Goal: Task Accomplishment & Management: Complete application form

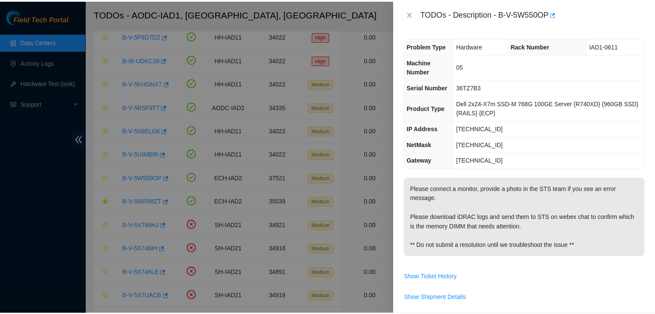
scroll to position [2, 0]
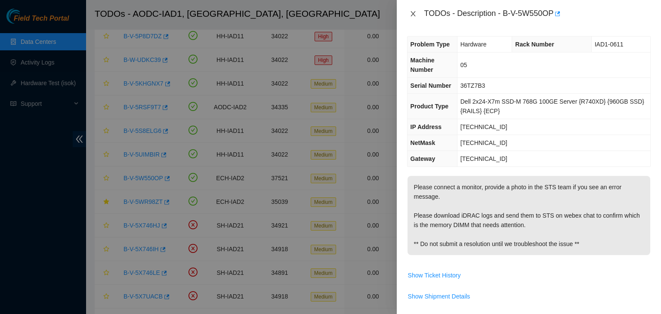
click at [415, 16] on icon "close" at bounding box center [413, 13] width 5 height 5
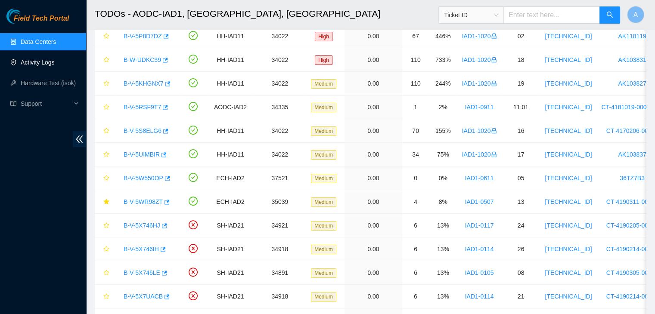
click at [39, 66] on link "Activity Logs" at bounding box center [38, 62] width 34 height 7
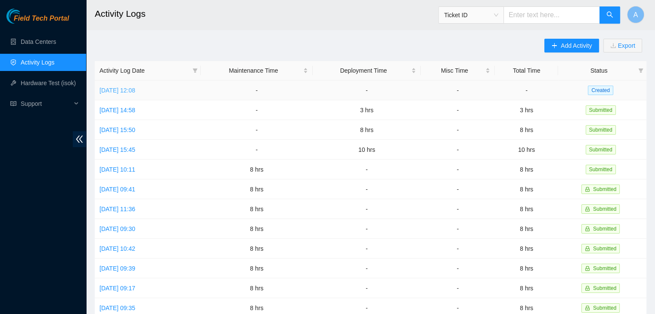
click at [135, 90] on link "[DATE] 12:08" at bounding box center [117, 90] width 36 height 7
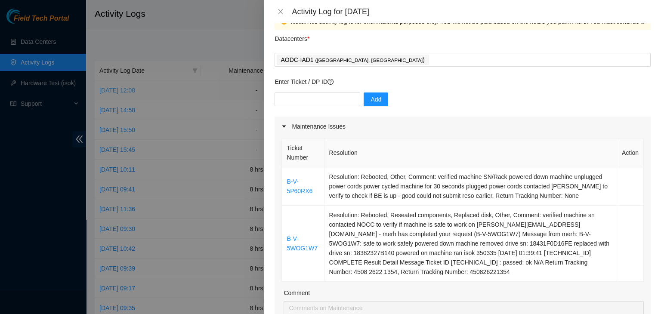
scroll to position [15, 0]
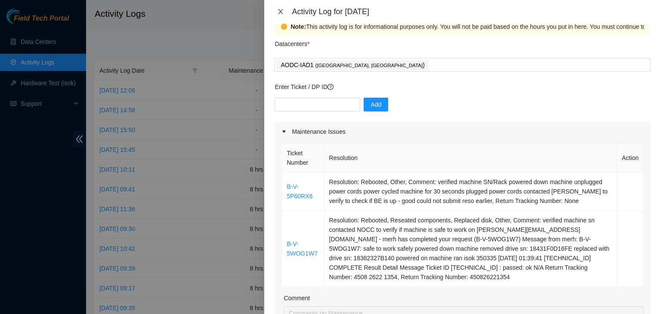
click at [284, 12] on icon "close" at bounding box center [280, 11] width 7 height 7
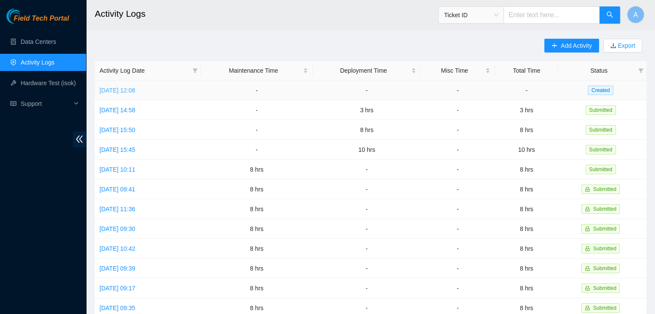
click at [135, 91] on link "[DATE] 12:08" at bounding box center [117, 90] width 36 height 7
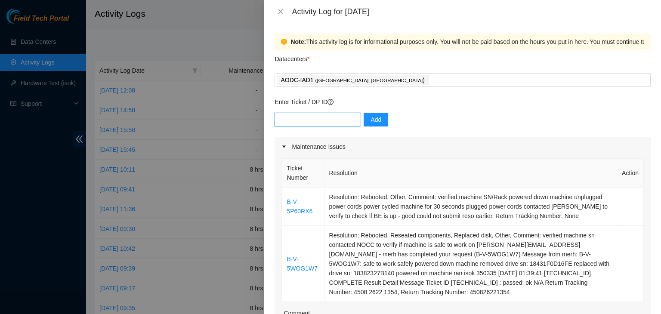
click at [334, 117] on input "text" at bounding box center [318, 120] width 86 height 14
paste input "DP79892"
type input "DP79892"
click at [371, 121] on span "Add" at bounding box center [376, 119] width 11 height 9
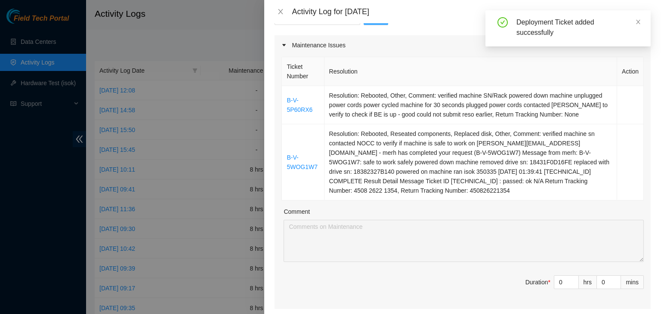
scroll to position [125, 0]
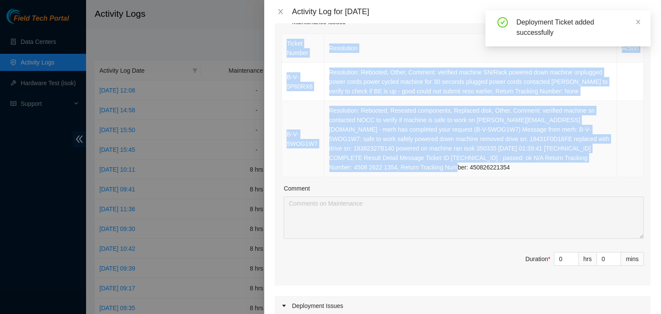
drag, startPoint x: 284, startPoint y: 41, endPoint x: 456, endPoint y: 167, distance: 213.7
click at [456, 167] on table "Ticket Number Resolution Action B-V-5P60RX6 Resolution: Rebooted, Other, Commen…" at bounding box center [463, 106] width 362 height 144
copy table "Ticket Number Resolution Action B-V-5P60RX6 Resolution: Rebooted, Other, Commen…"
click at [456, 167] on td "Resolution: Rebooted, Reseated components, Replaced disk, Other, Comment: verif…" at bounding box center [471, 139] width 293 height 76
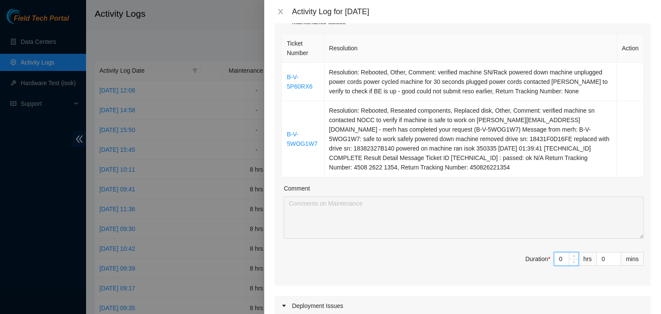
click at [559, 257] on input "0" at bounding box center [566, 259] width 24 height 13
type input "1"
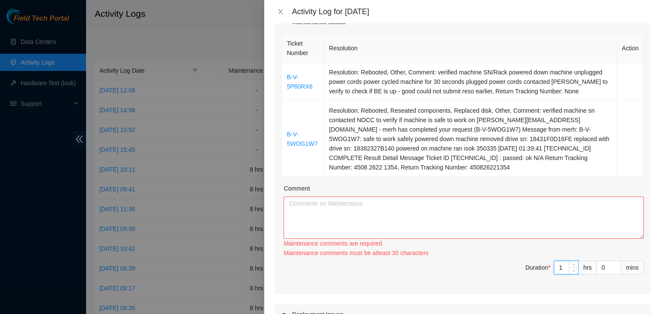
type input "1"
click at [556, 228] on textarea "Comment" at bounding box center [464, 218] width 360 height 42
paste textarea "Ticket Number Resolution Action B-V-5P60RX6 Resolution: Rebooted, Other, Commen…"
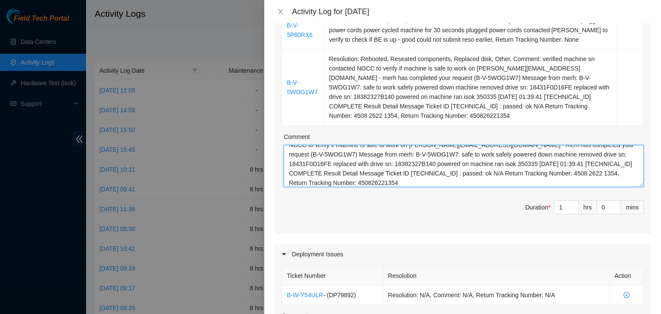
scroll to position [174, 0]
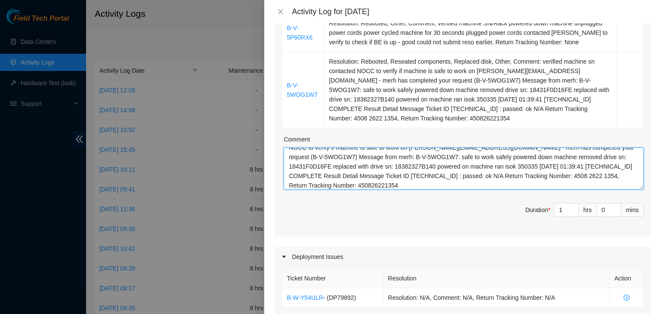
type textarea "Ticket Number Resolution Action B-V-5P60RX6 Resolution: Rebooted, Other, Commen…"
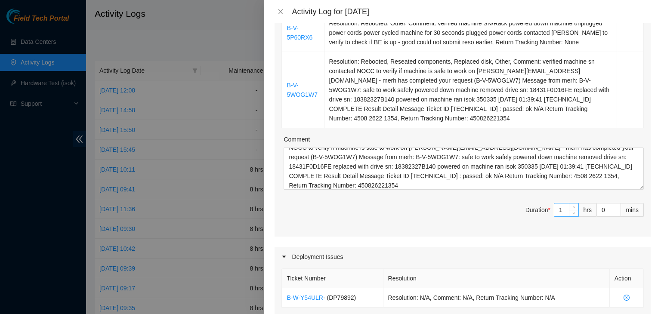
click at [559, 207] on input "1" at bounding box center [566, 210] width 24 height 13
type input "0"
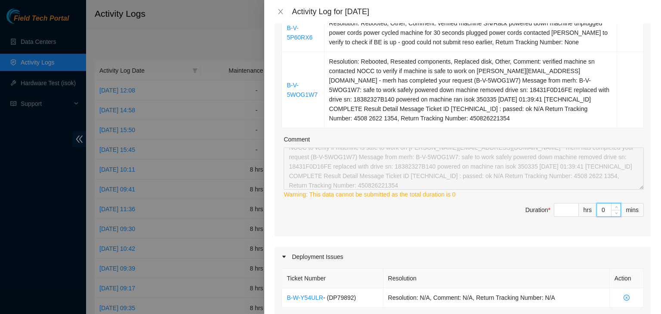
click at [601, 211] on input "0" at bounding box center [609, 210] width 24 height 13
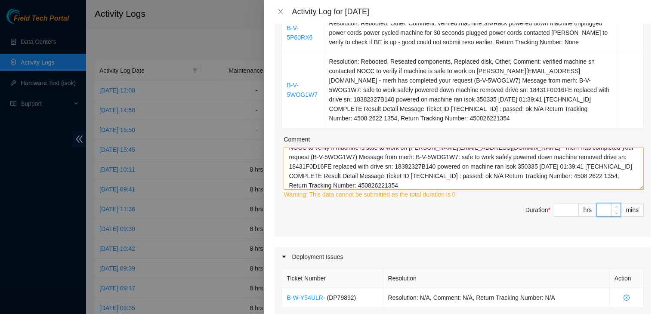
type input "4"
type input "45"
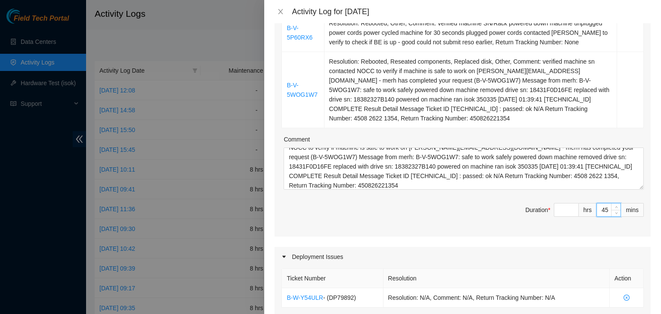
type input "45"
click at [507, 214] on span "Duration * hrs 45 mins" at bounding box center [462, 215] width 362 height 24
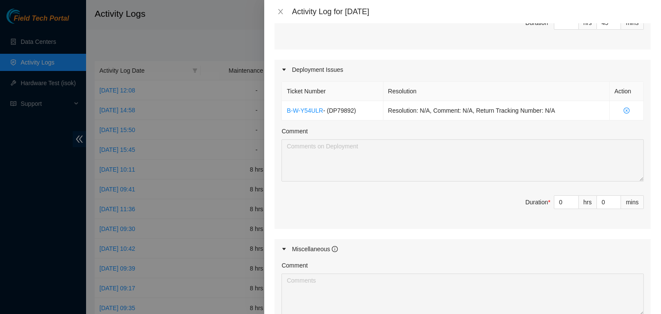
scroll to position [364, 0]
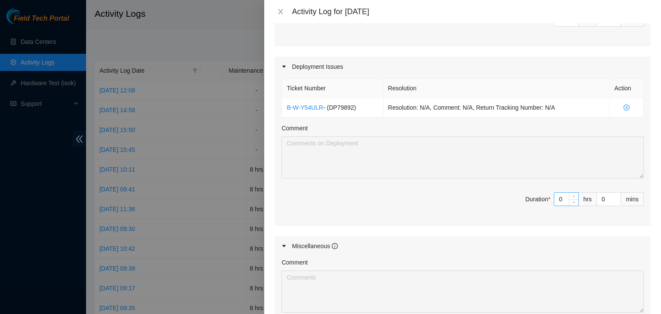
click at [558, 196] on input "0" at bounding box center [566, 199] width 24 height 13
type input "6"
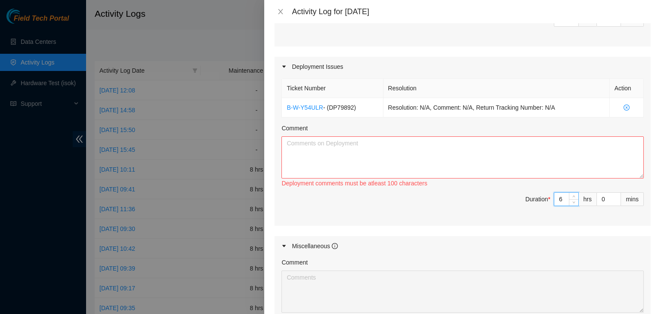
type input "6"
click at [439, 207] on span "Duration * 6 hrs 0 mins" at bounding box center [462, 204] width 362 height 24
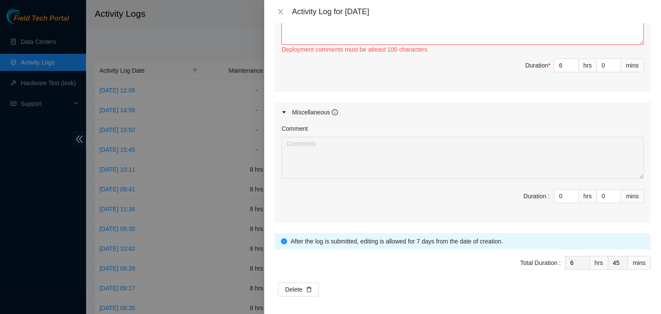
scroll to position [384, 0]
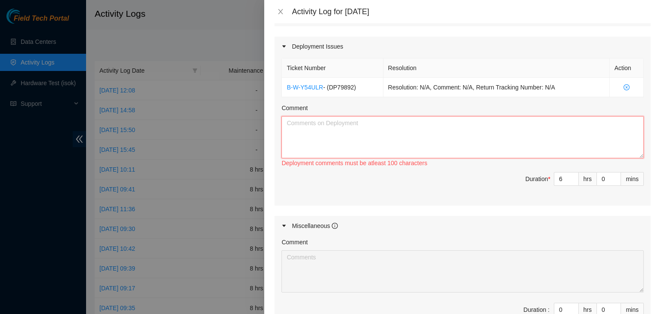
click at [455, 139] on textarea "Comment" at bounding box center [462, 137] width 362 height 42
paste textarea "EOD Report -Unpacked all the gear and servers -Verified server SNs and counted …"
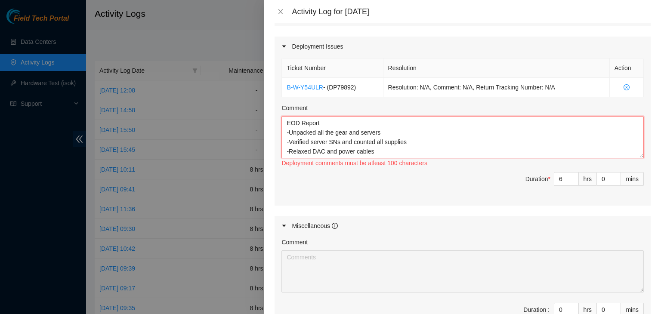
scroll to position [54, 0]
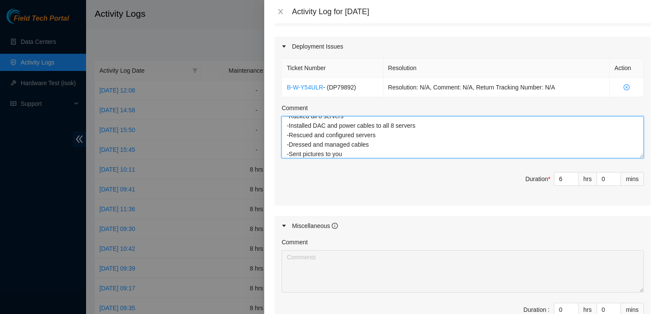
click at [632, 155] on textarea "EOD Report -Unpacked all the gear and servers -Verified server SNs and counted …" at bounding box center [462, 137] width 362 height 42
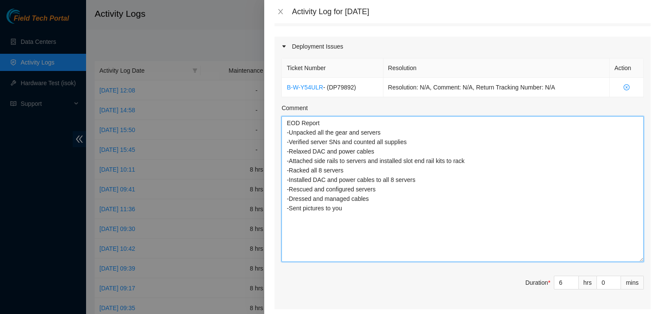
scroll to position [0, 0]
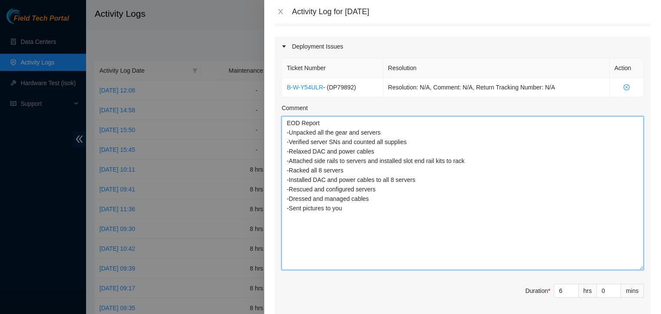
drag, startPoint x: 635, startPoint y: 156, endPoint x: 618, endPoint y: 270, distance: 115.8
click at [618, 270] on textarea "EOD Report -Unpacked all the gear and servers -Verified server SNs and counted …" at bounding box center [462, 193] width 362 height 154
click at [418, 213] on textarea "EOD Report -Unpacked all the gear and servers -Verified server SNs and counted …" at bounding box center [462, 194] width 362 height 156
click at [422, 176] on textarea "EOD Report -Unpacked all the gear and servers -Verified server SNs and counted …" at bounding box center [462, 194] width 362 height 156
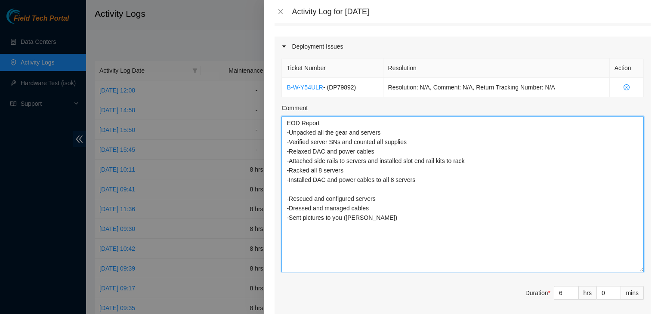
paste textarea "-Scanned servers serial numbers into spreadsheet"
click at [362, 227] on textarea "EOD Report -Unpacked all the gear and servers -Verified server SNs and counted …" at bounding box center [462, 194] width 362 height 156
click at [386, 223] on textarea "EOD Report -Unpacked all the gear and servers -Verified server SNs and counted …" at bounding box center [462, 194] width 362 height 156
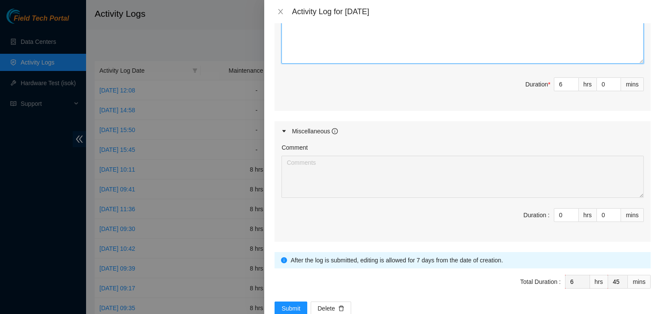
scroll to position [592, 0]
type textarea "EOD Report -Unpacked all the gear and servers -Verified server SNs and counted …"
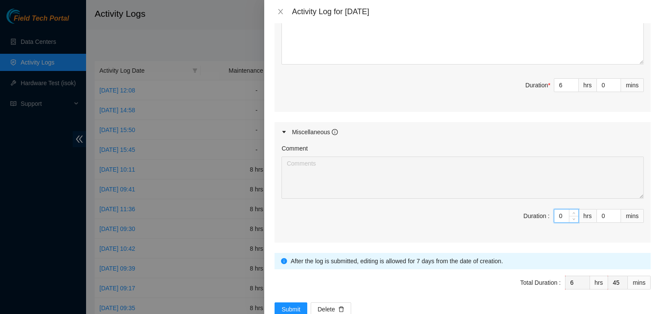
click at [558, 216] on input "0" at bounding box center [566, 216] width 24 height 13
type input "2"
type input "8"
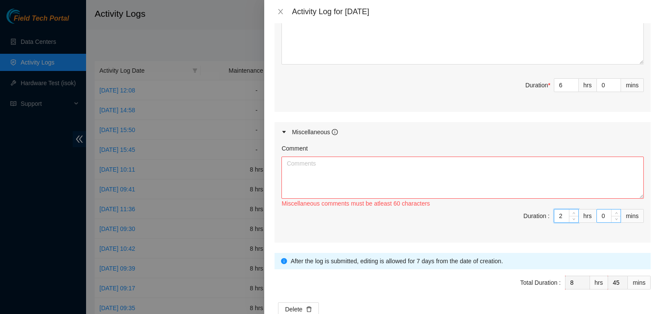
type input "2"
click at [600, 216] on input "0" at bounding box center [609, 216] width 24 height 13
type input "1"
type input "46"
type input "15"
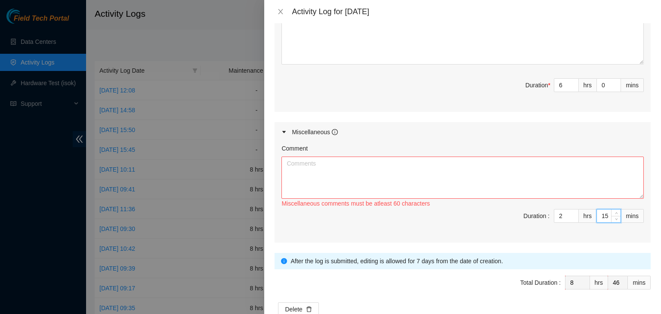
type input "9"
type input "0"
type input "15"
click at [482, 216] on span "Duration : 2 hrs 15 mins" at bounding box center [462, 221] width 362 height 24
drag, startPoint x: 634, startPoint y: 192, endPoint x: 634, endPoint y: 291, distance: 99.4
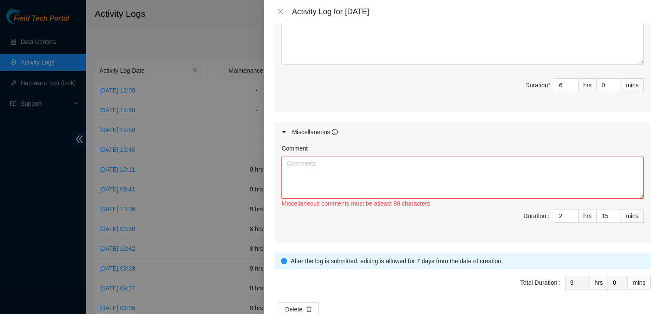
click at [634, 199] on textarea "Comment" at bounding box center [462, 178] width 362 height 42
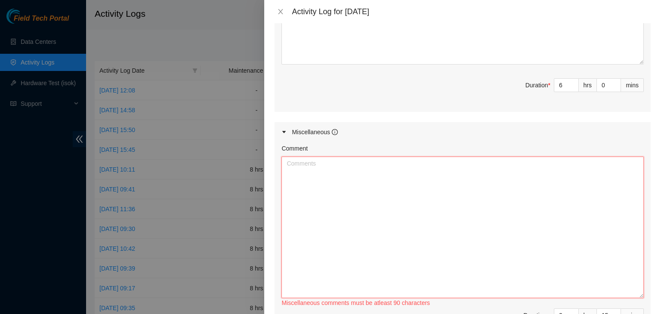
click at [591, 245] on textarea "Comment" at bounding box center [462, 228] width 362 height 142
click at [394, 162] on textarea "-Worked with [PERSON_NAME] to confirm PDUs need secondary" at bounding box center [462, 228] width 362 height 142
click at [462, 164] on textarea "-Worked with [PERSON_NAME] to confirm certain racks need secondary" at bounding box center [462, 228] width 362 height 142
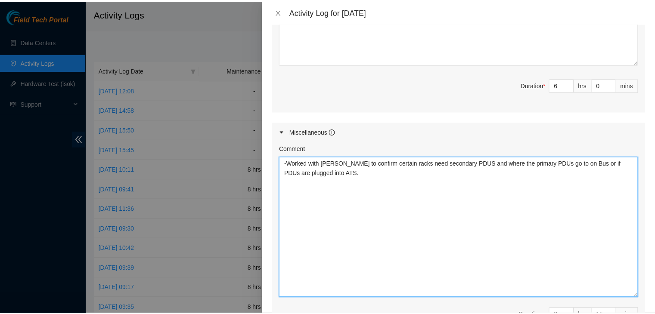
scroll to position [712, 0]
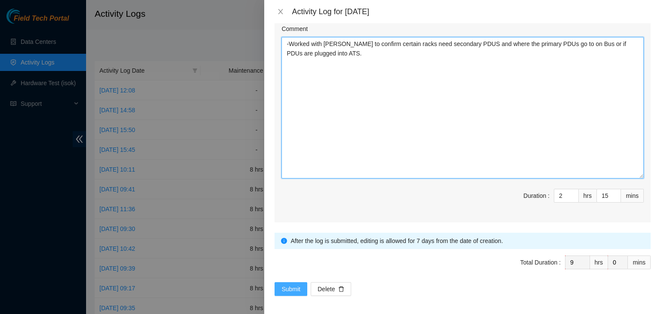
type textarea "-Worked with [PERSON_NAME] to confirm certain racks need secondary PDUS and whe…"
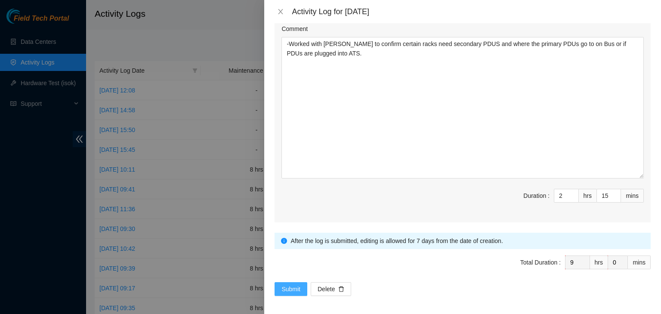
click at [294, 288] on span "Submit" at bounding box center [290, 289] width 19 height 9
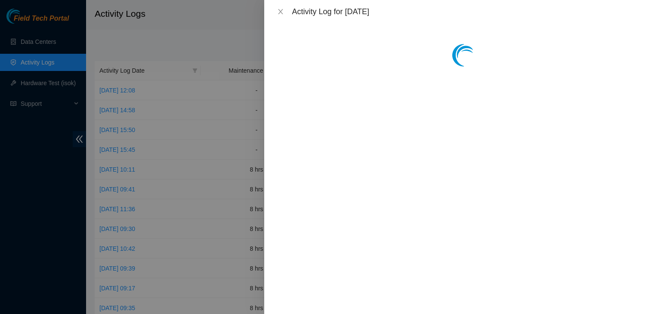
scroll to position [0, 0]
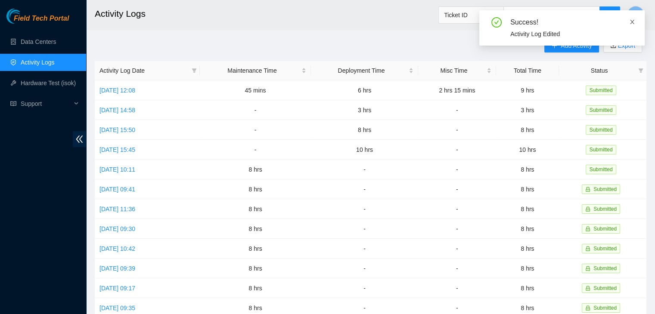
click at [630, 19] on span at bounding box center [632, 22] width 6 height 7
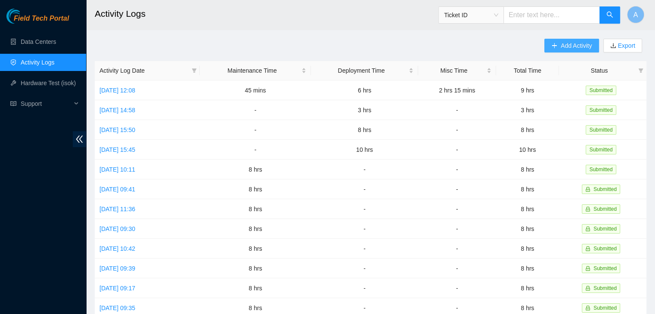
click at [584, 44] on span "Add Activity" at bounding box center [575, 45] width 31 height 9
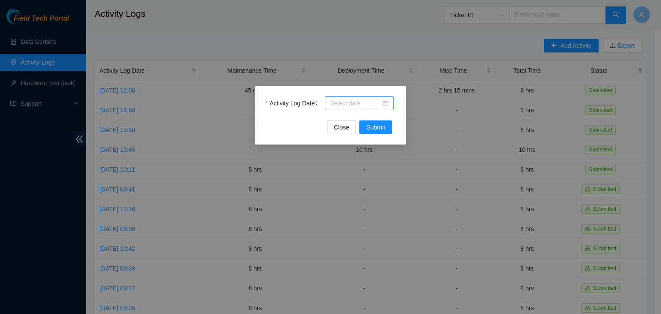
click at [392, 103] on div at bounding box center [359, 103] width 69 height 14
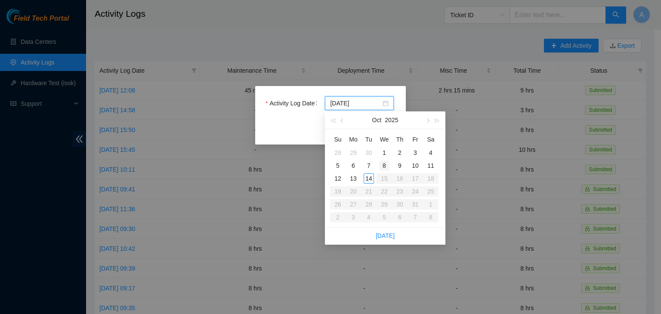
type input "[DATE]"
click at [355, 180] on div "13" at bounding box center [353, 178] width 10 height 10
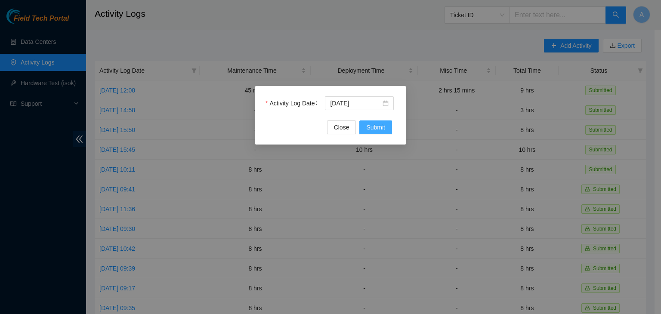
click at [387, 125] on button "Submit" at bounding box center [375, 128] width 33 height 14
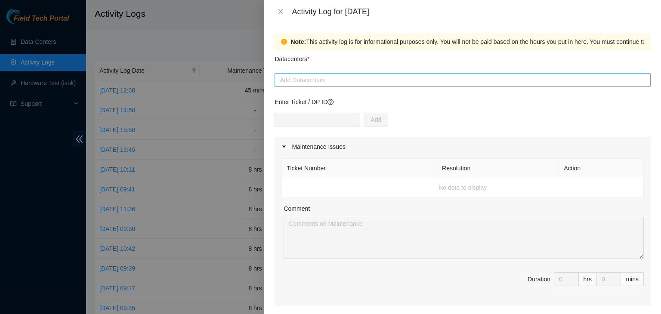
click at [331, 81] on div at bounding box center [463, 80] width 372 height 10
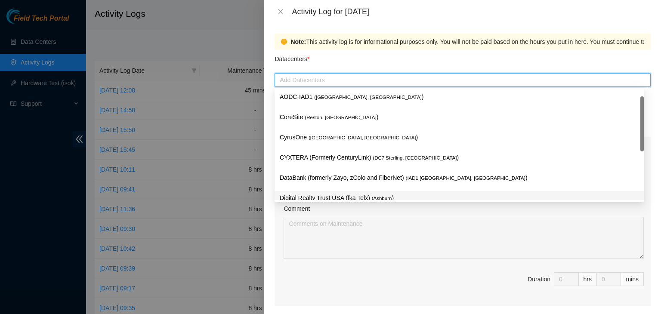
scroll to position [14, 0]
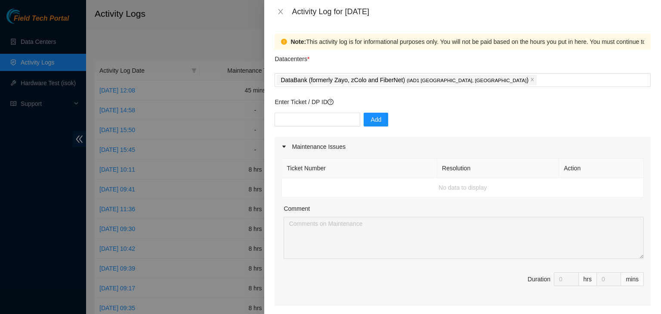
click at [328, 56] on div "Datacenters *" at bounding box center [463, 61] width 376 height 23
click at [332, 116] on input "text" at bounding box center [318, 120] width 86 height 14
paste input "DP83538"
type input "DP83538"
click at [371, 123] on span "Add" at bounding box center [376, 119] width 11 height 9
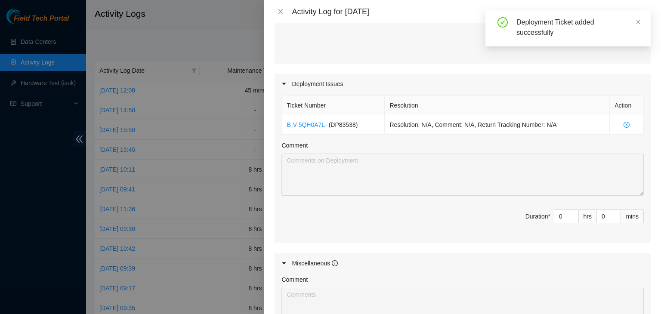
scroll to position [243, 0]
click at [556, 217] on input "0" at bounding box center [566, 216] width 24 height 13
type input "8"
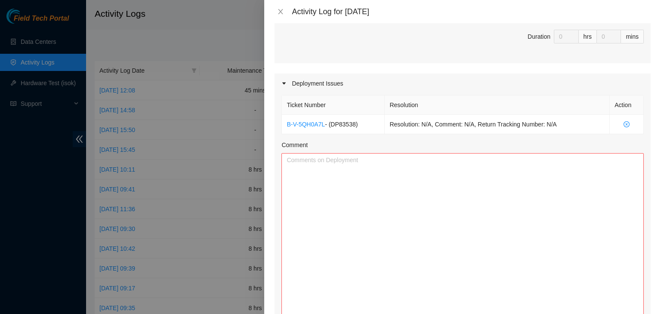
drag, startPoint x: 634, startPoint y: 193, endPoint x: 613, endPoint y: 325, distance: 134.3
click at [613, 314] on html "Field Tech Portal Data Centers Activity Logs Hardware Test (isok) Support Activ…" at bounding box center [330, 157] width 661 height 314
type input "8"
click at [526, 241] on textarea "Comment" at bounding box center [462, 240] width 362 height 175
paste textarea "-Prepped, ran, and managed fiber runs for r04 for racks P31-Q17 P31-Q18 P31-Q19…"
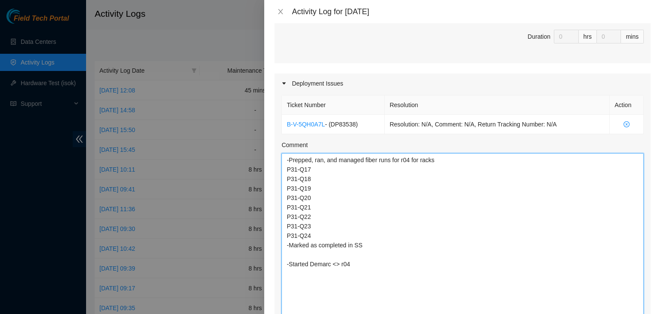
click at [363, 263] on textarea "-Prepped, ran, and managed fiber runs for r04 for racks P31-Q17 P31-Q18 P31-Q19…" at bounding box center [462, 240] width 362 height 175
type textarea "-Prepped, ran, and managed fiber runs for r04 for racks P31-Q17 P31-Q18 P31-Q19…"
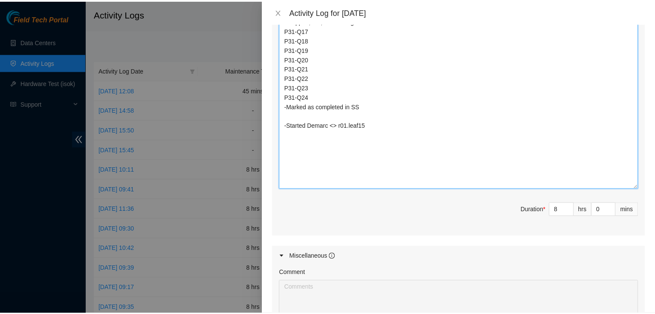
scroll to position [526, 0]
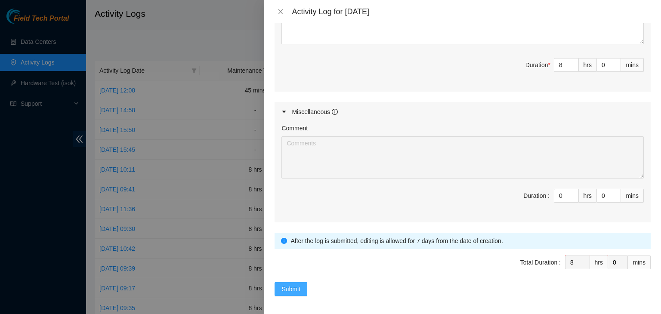
click at [298, 285] on span "Submit" at bounding box center [290, 289] width 19 height 9
type input "0"
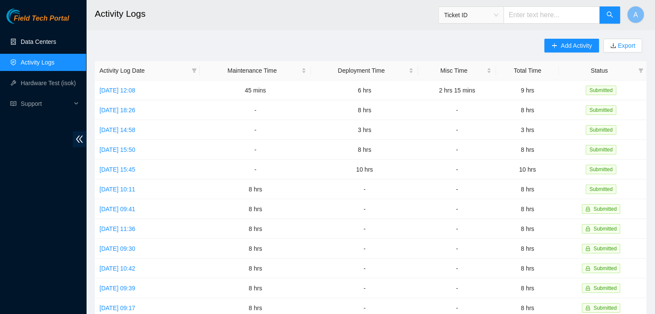
click at [56, 45] on link "Data Centers" at bounding box center [38, 41] width 35 height 7
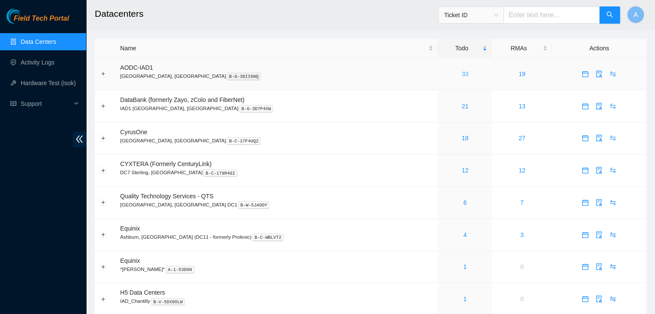
click at [461, 73] on link "33" at bounding box center [464, 74] width 7 height 7
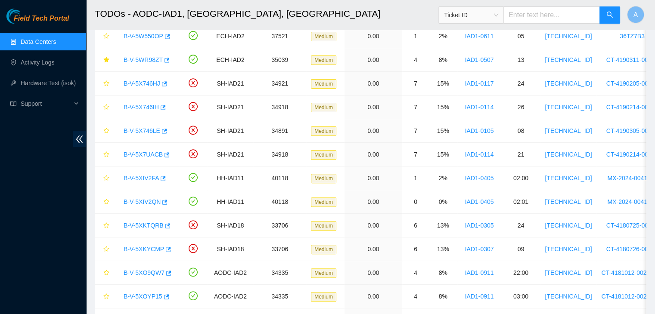
scroll to position [258, 0]
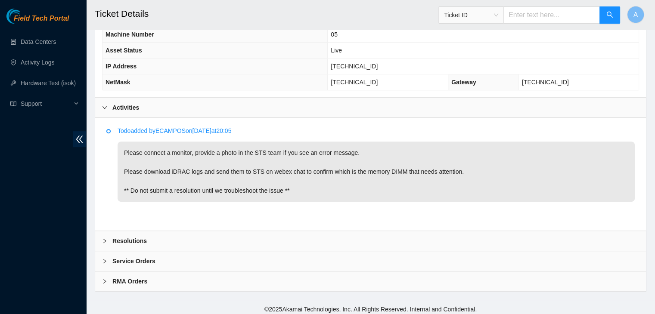
scroll to position [380, 0]
